Goal: Check status

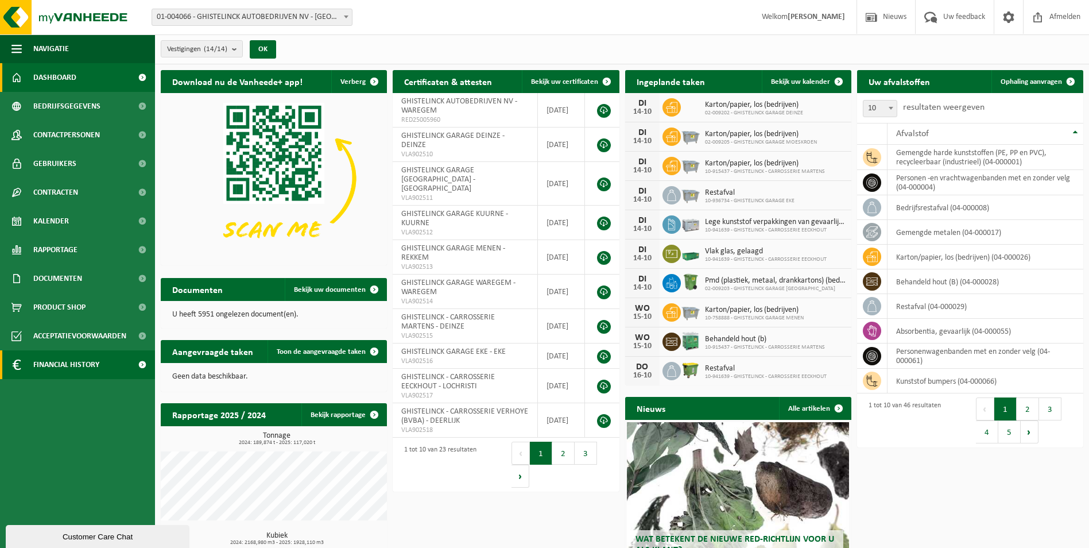
click at [69, 367] on span "Financial History" at bounding box center [66, 364] width 66 height 29
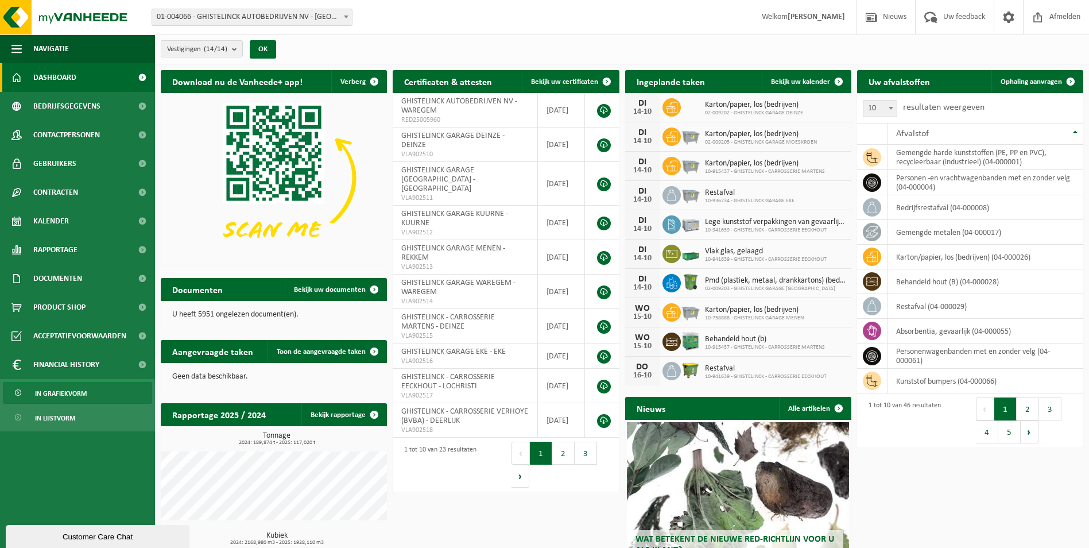
click at [67, 397] on span "In grafiekvorm" at bounding box center [61, 393] width 52 height 22
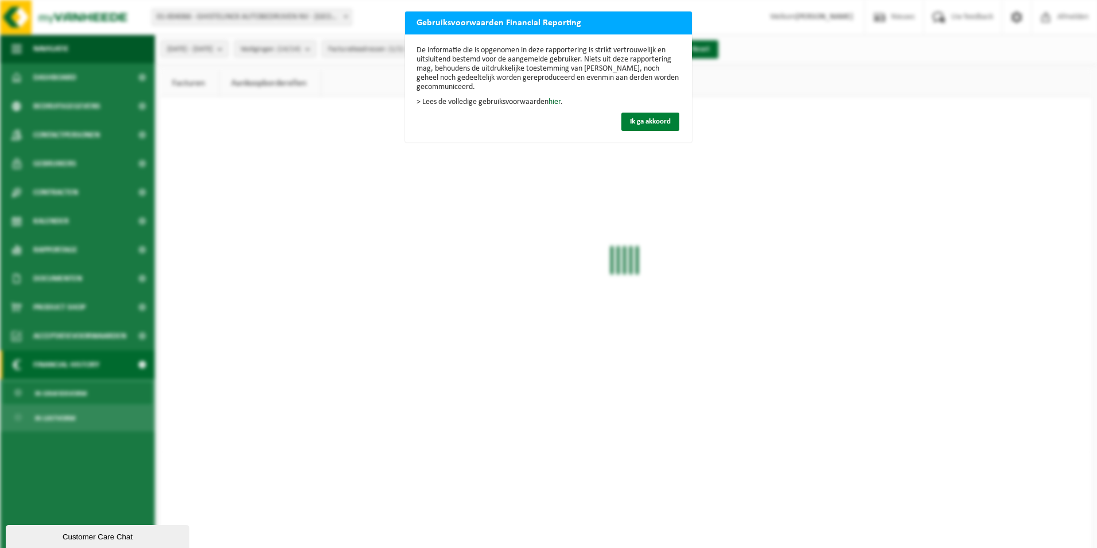
click at [644, 125] on span "Ik ga akkoord" at bounding box center [650, 121] width 41 height 7
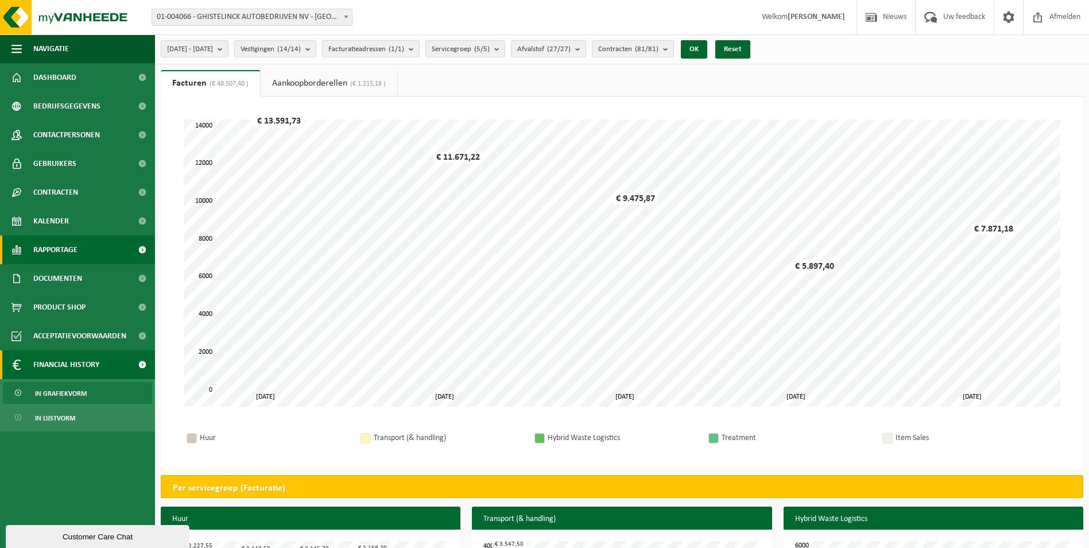
click at [77, 248] on span "Rapportage" at bounding box center [55, 249] width 44 height 29
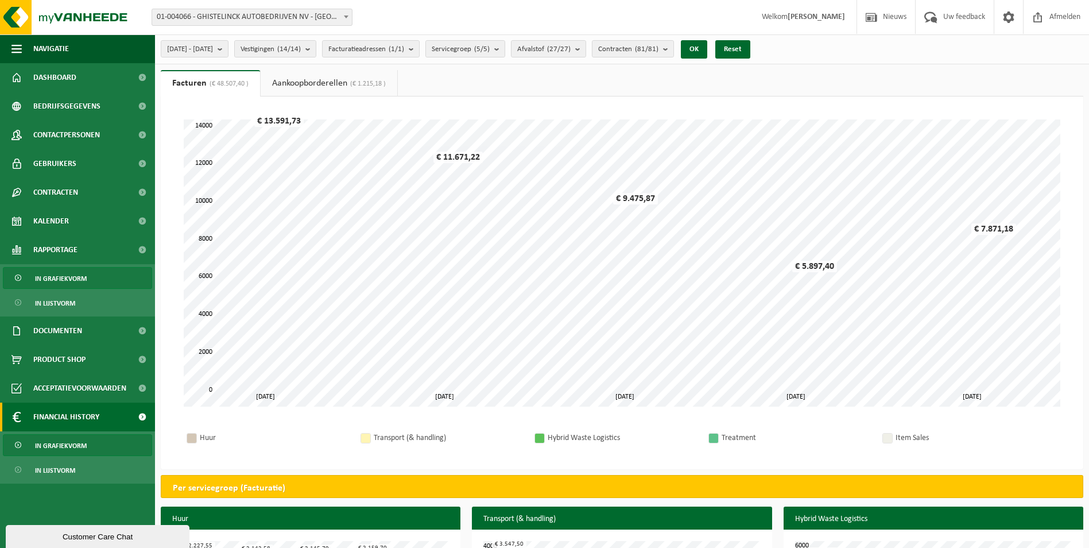
click at [76, 274] on span "In grafiekvorm" at bounding box center [61, 278] width 52 height 22
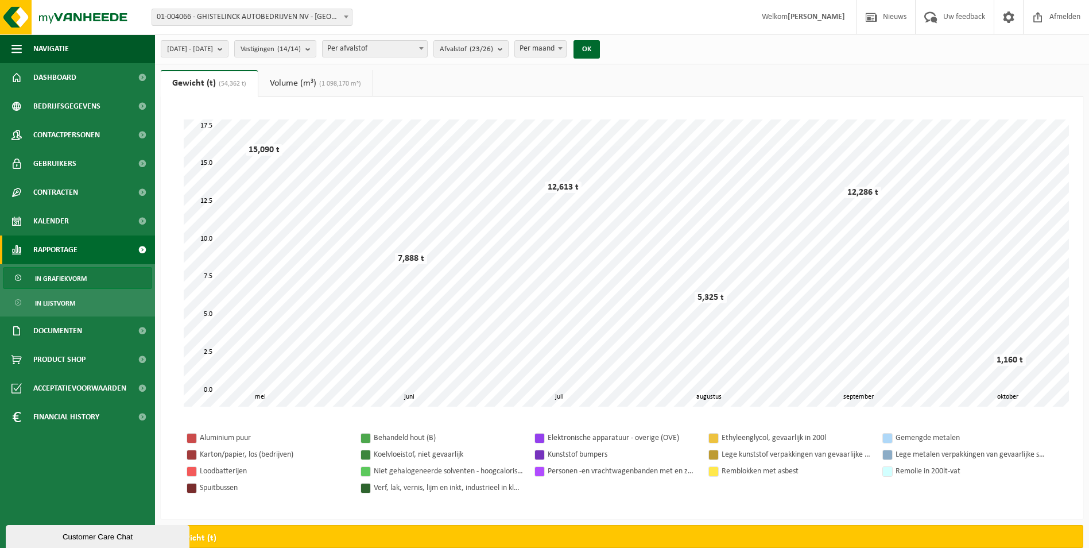
click at [306, 88] on link "Volume (m³) (1 098,170 m³)" at bounding box center [315, 83] width 114 height 26
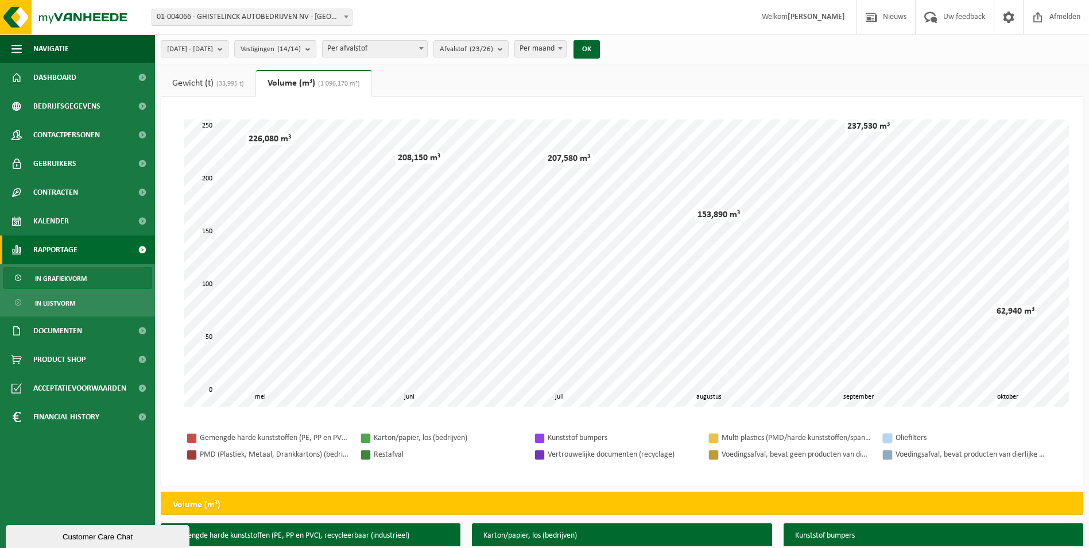
click at [202, 82] on link "Gewicht (t) (33,995 t)" at bounding box center [208, 83] width 95 height 26
